Goal: Information Seeking & Learning: Learn about a topic

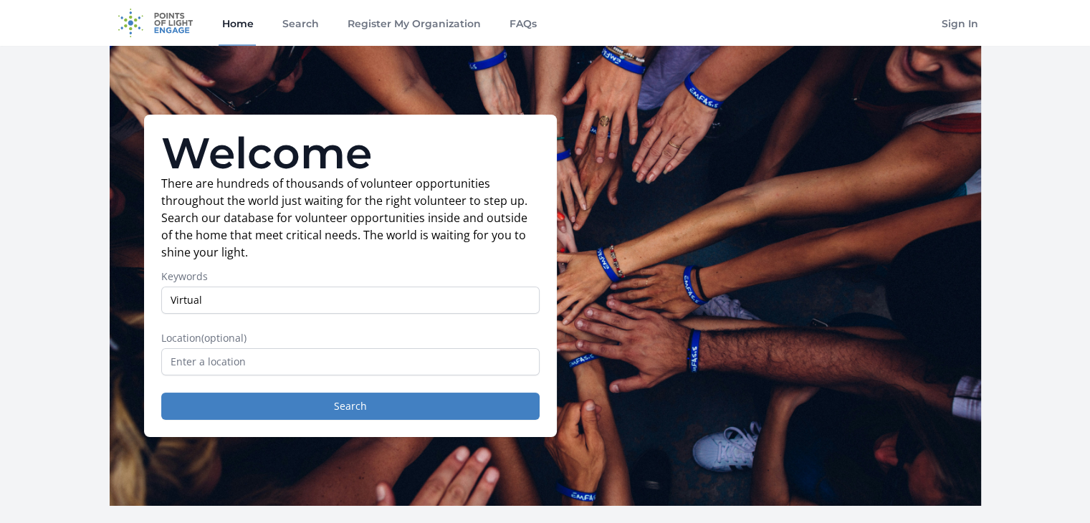
type input "Virtual"
click at [161, 393] on button "Search" at bounding box center [350, 406] width 379 height 27
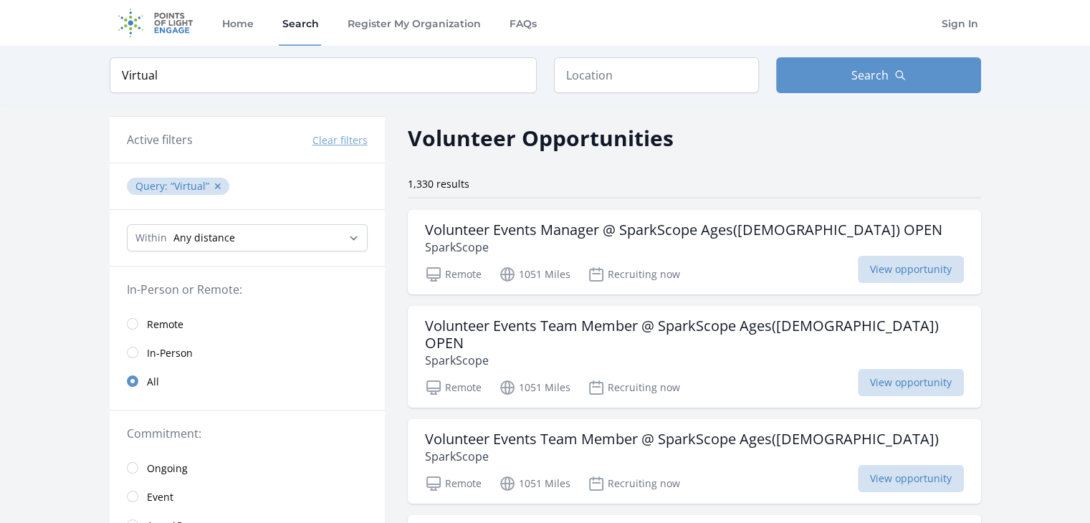
click at [156, 325] on span "Remote" at bounding box center [165, 325] width 37 height 14
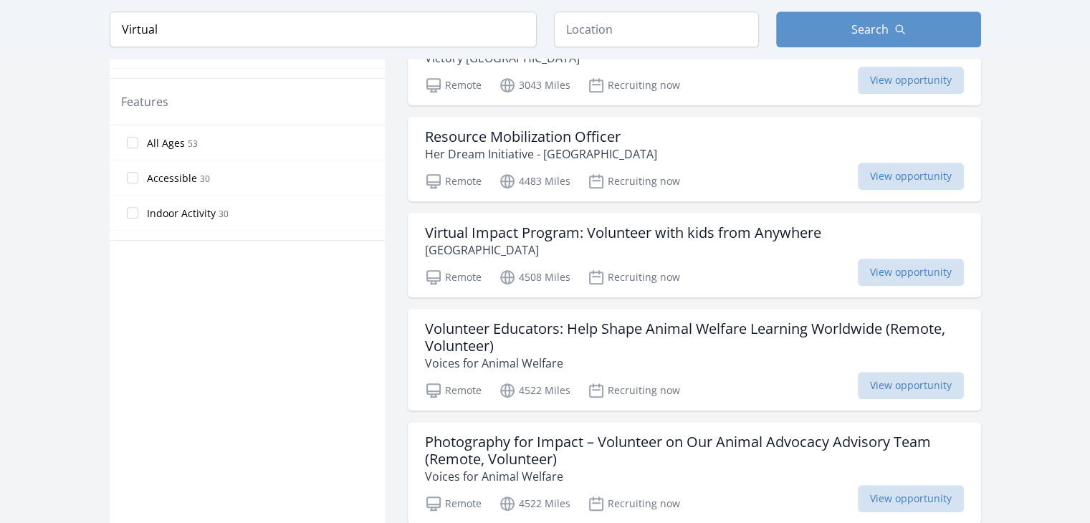
scroll to position [801, 0]
click at [457, 263] on div "Remote 4508 Miles Recruiting now View opportunity" at bounding box center [694, 274] width 539 height 22
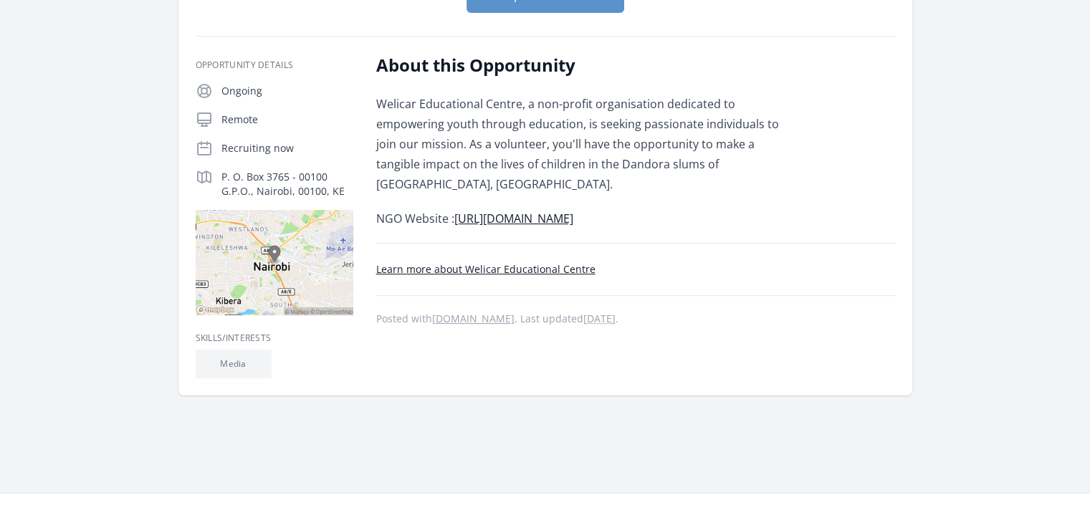
scroll to position [248, 0]
